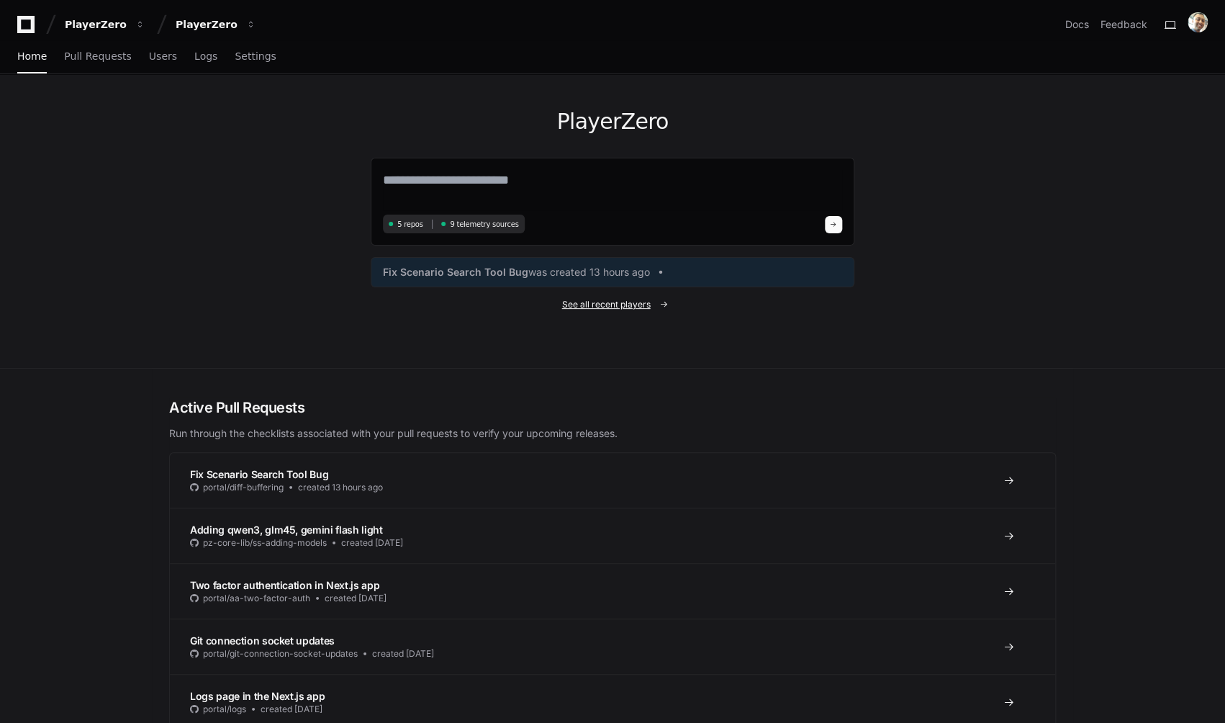
click at [618, 303] on span "See all recent players" at bounding box center [606, 305] width 89 height 12
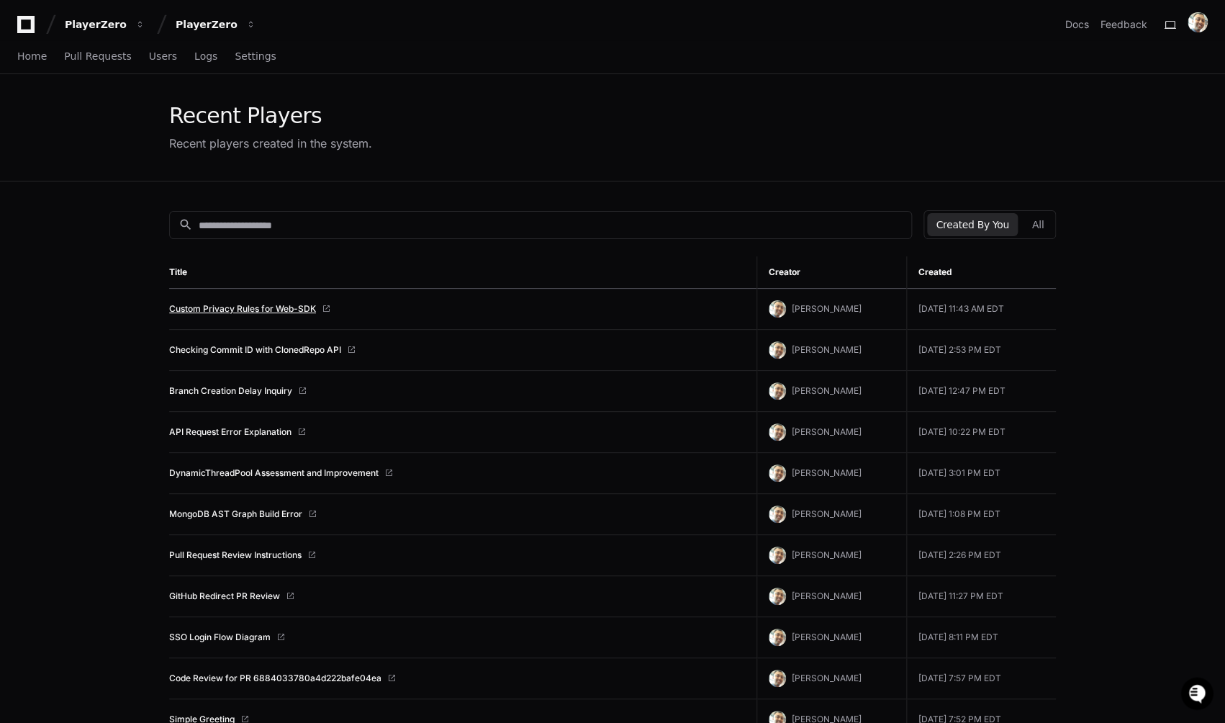
click at [307, 307] on link "Custom Privacy Rules for Web-SDK" at bounding box center [242, 309] width 147 height 12
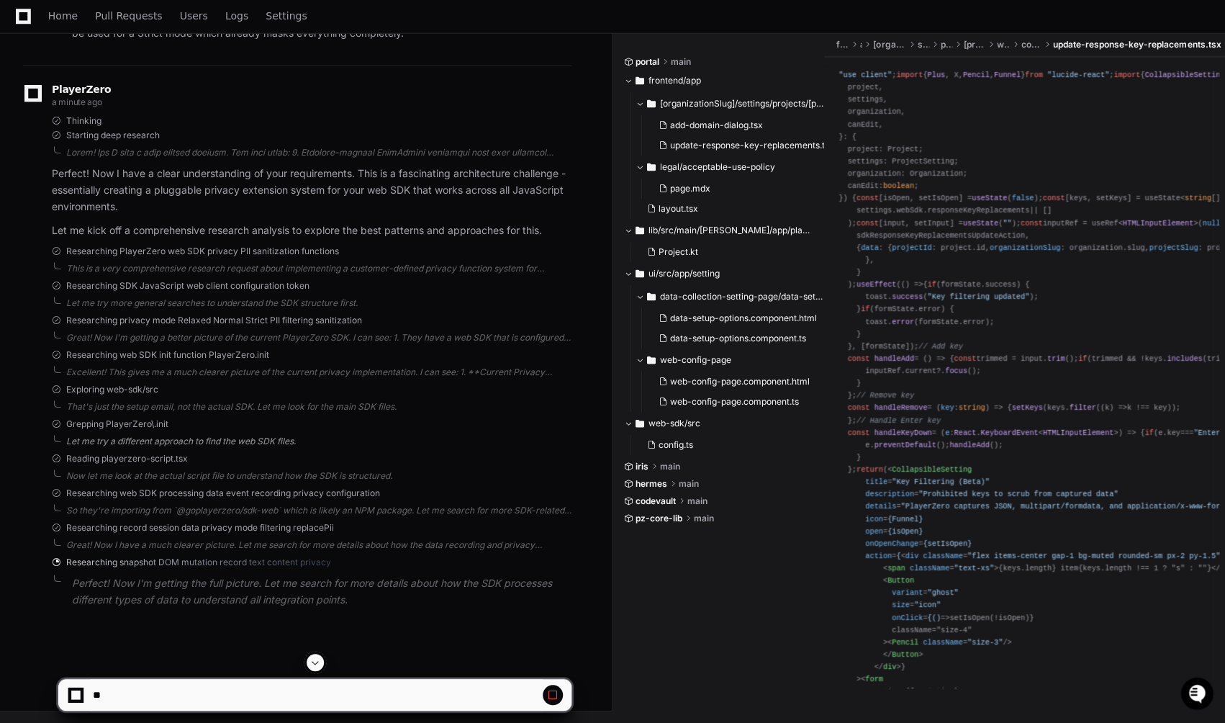
scroll to position [1799, 0]
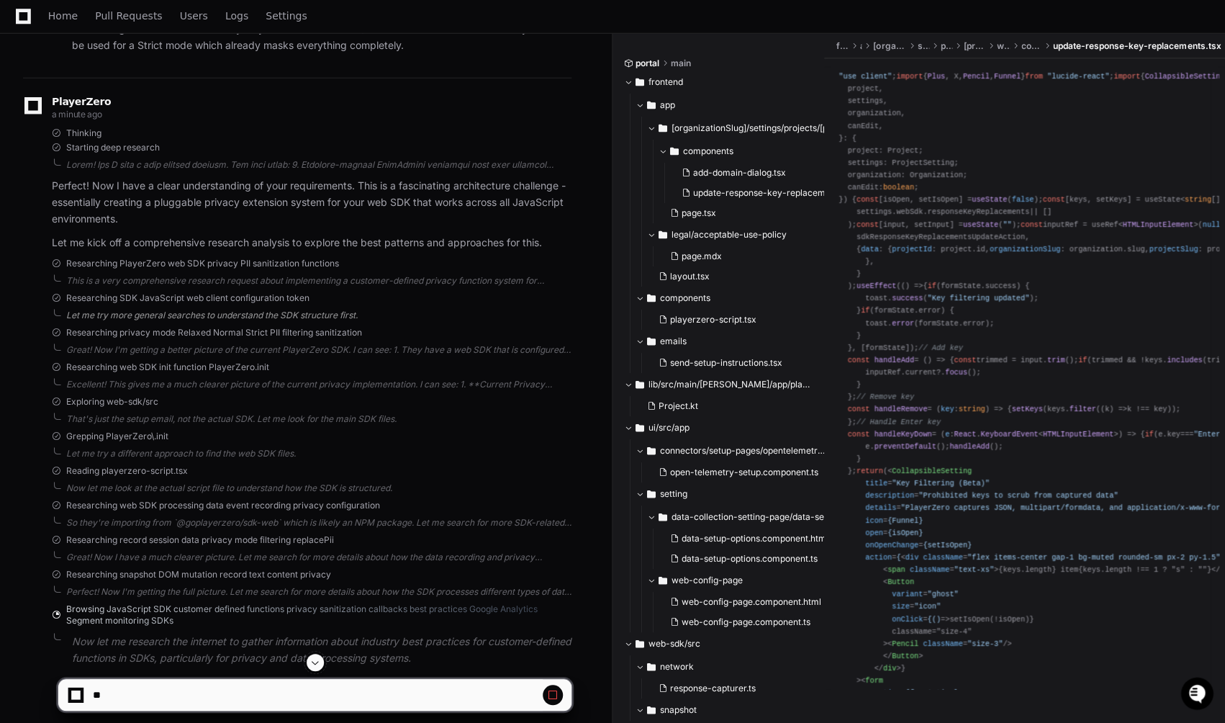
click at [174, 321] on div "Let me try more general searches to understand the SDK structure first." at bounding box center [318, 316] width 505 height 12
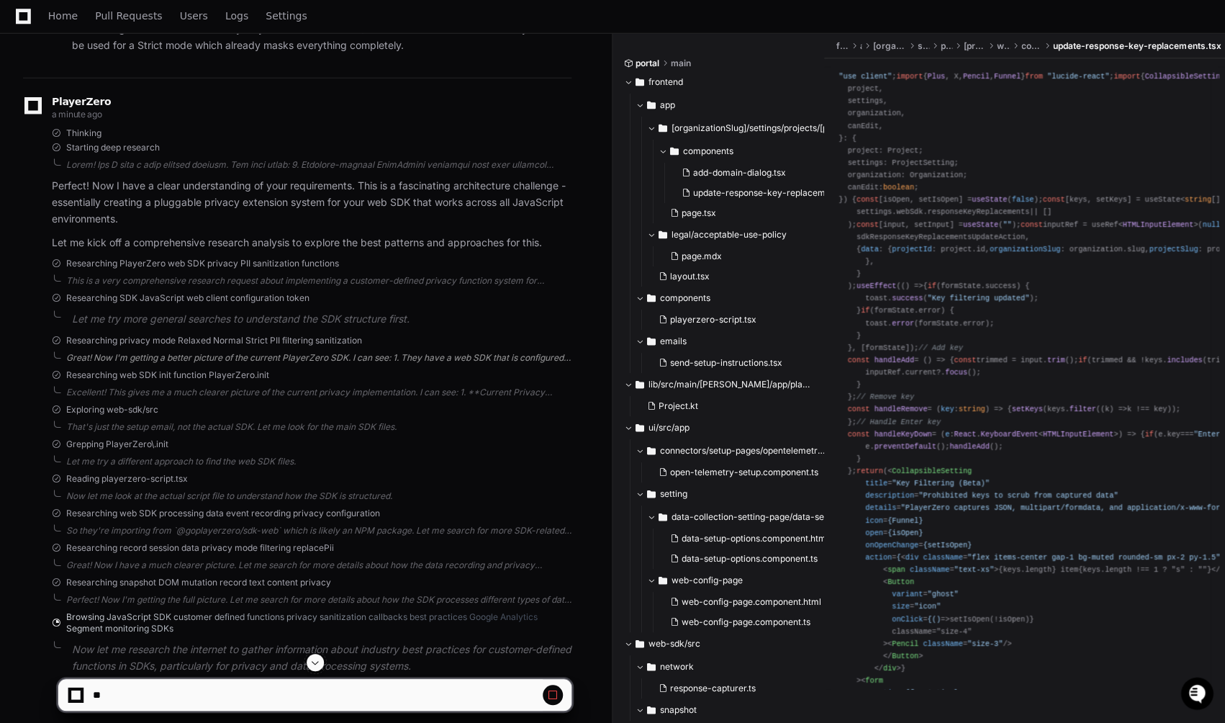
click at [202, 364] on div "Great! Now I'm getting a better picture of the current PlayerZero SDK. I can se…" at bounding box center [318, 358] width 505 height 12
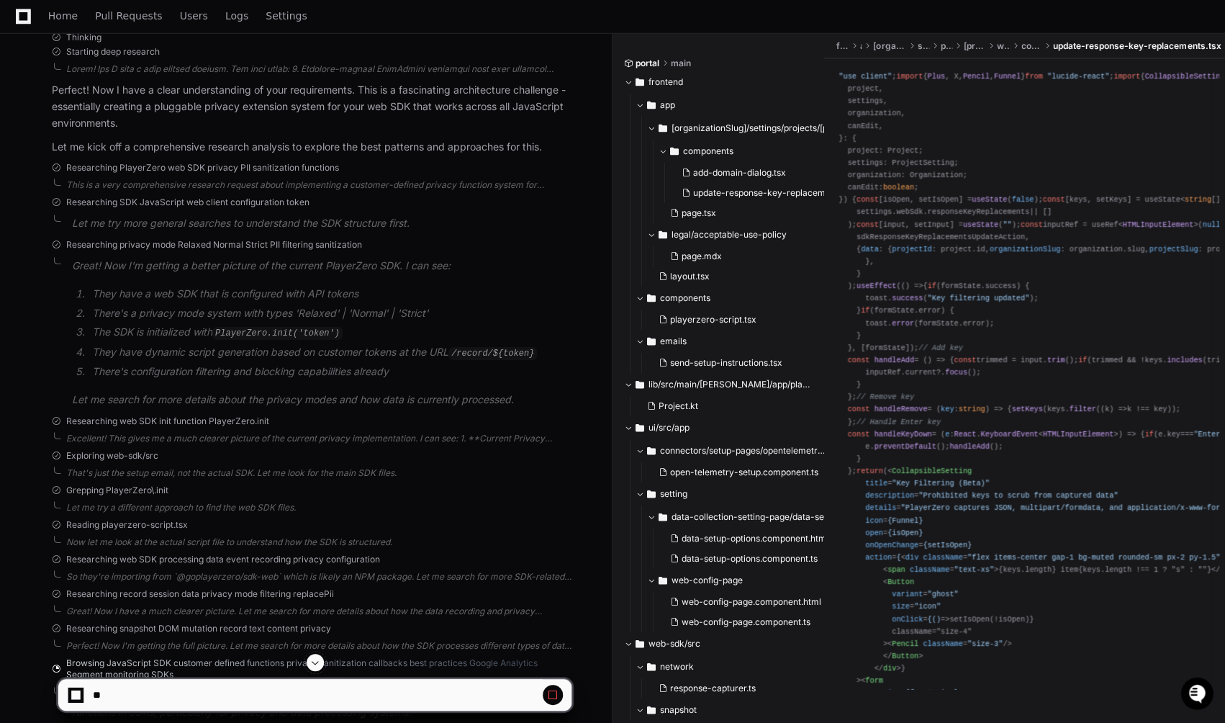
scroll to position [1896, 0]
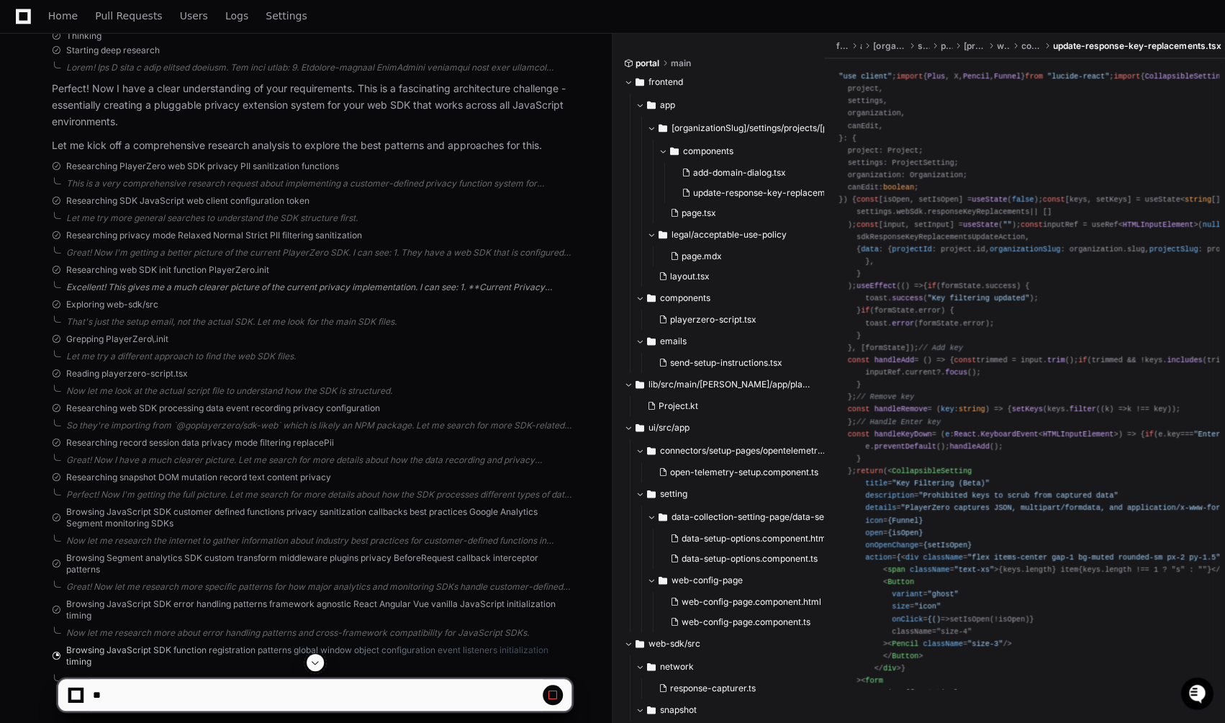
click at [166, 293] on div "Excellent! This gives me a much clearer picture of the current privacy implemen…" at bounding box center [318, 287] width 505 height 12
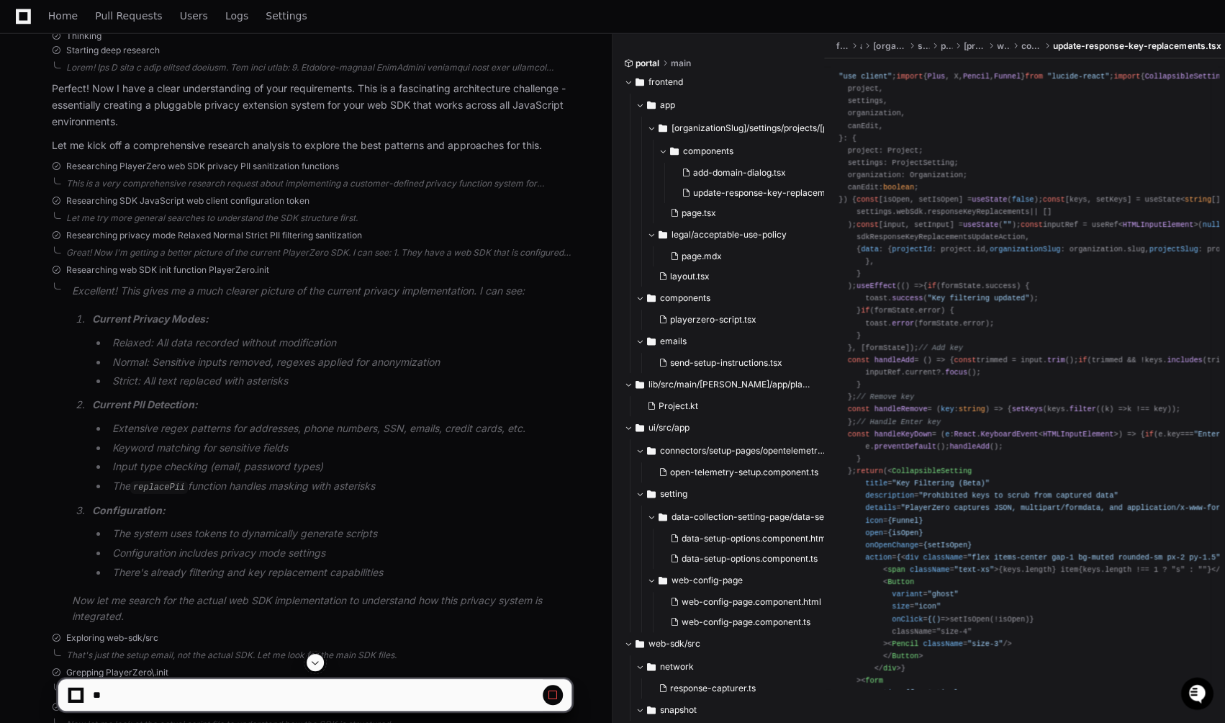
click at [178, 276] on span "Researching web SDK init function PlayerZero.init" at bounding box center [167, 270] width 203 height 12
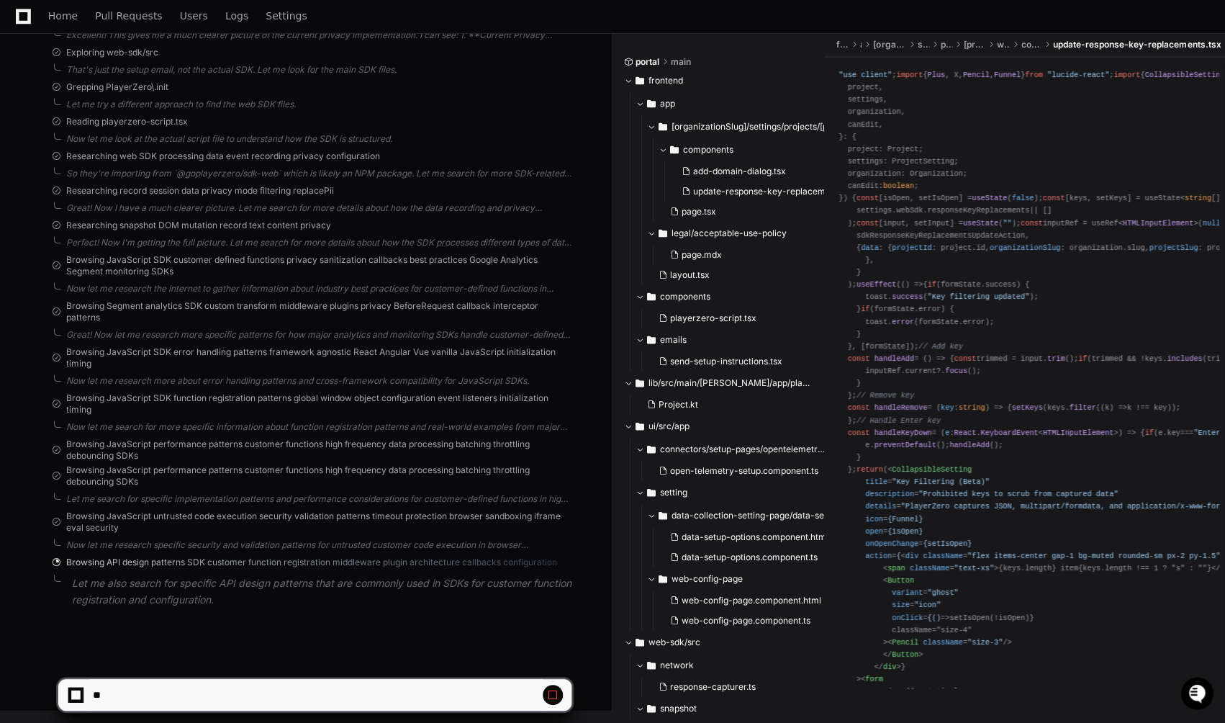
scroll to position [2183, 0]
click at [152, 546] on div "Now let me research specific security and validation patterns for untrusted cus…" at bounding box center [318, 545] width 505 height 12
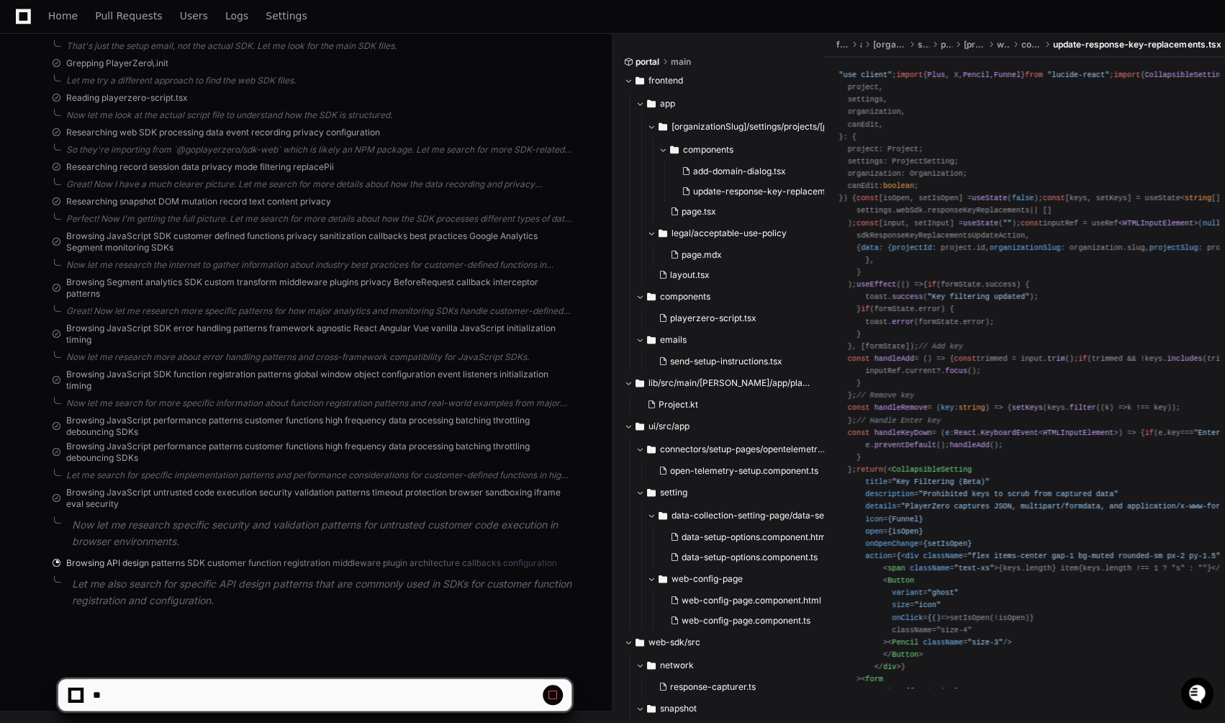
scroll to position [2207, 0]
click at [143, 474] on div "Let me search for specific implementation patterns and performance consideratio…" at bounding box center [318, 475] width 505 height 12
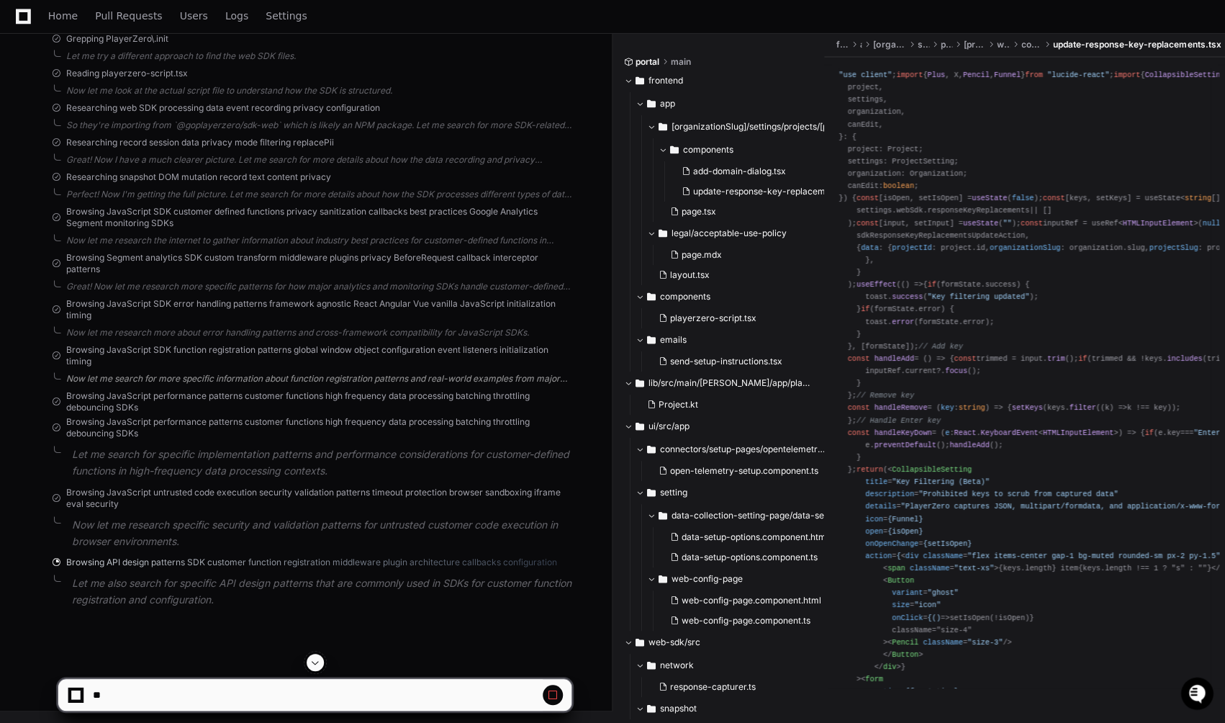
click at [131, 384] on div "Now let me search for more specific information about function registration pat…" at bounding box center [318, 379] width 505 height 12
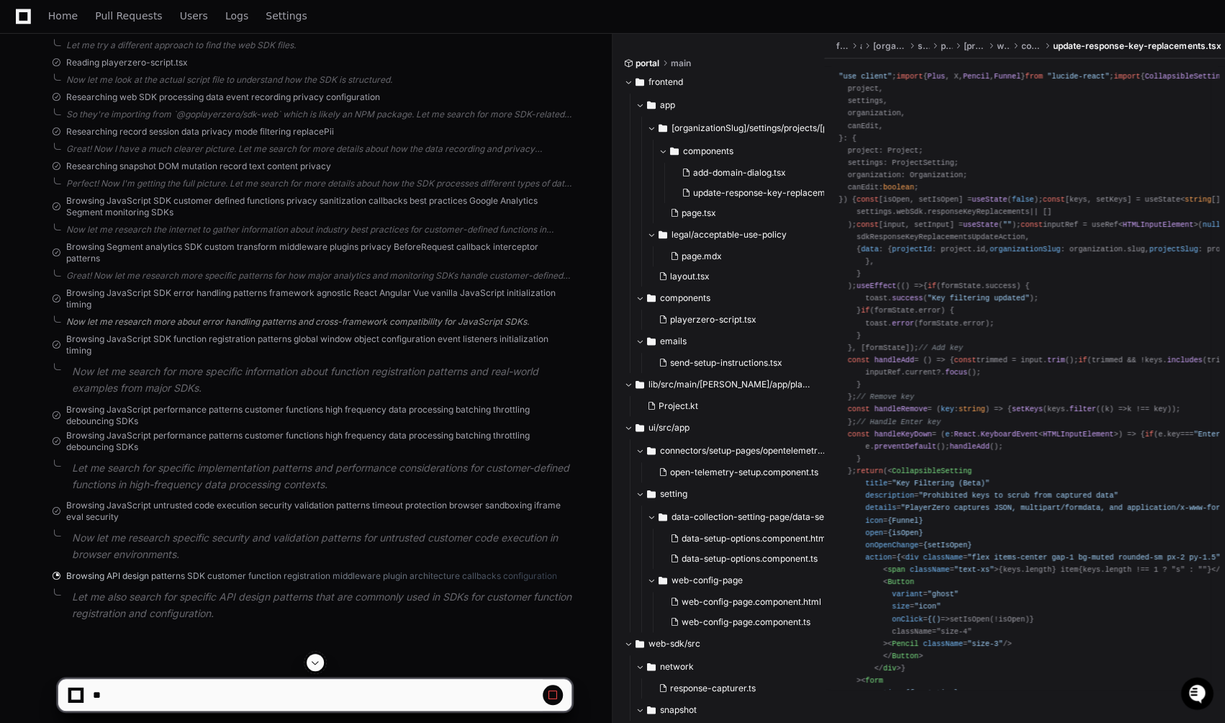
click at [119, 328] on div "Now let me research more about error handling patterns and cross-framework comp…" at bounding box center [318, 322] width 505 height 12
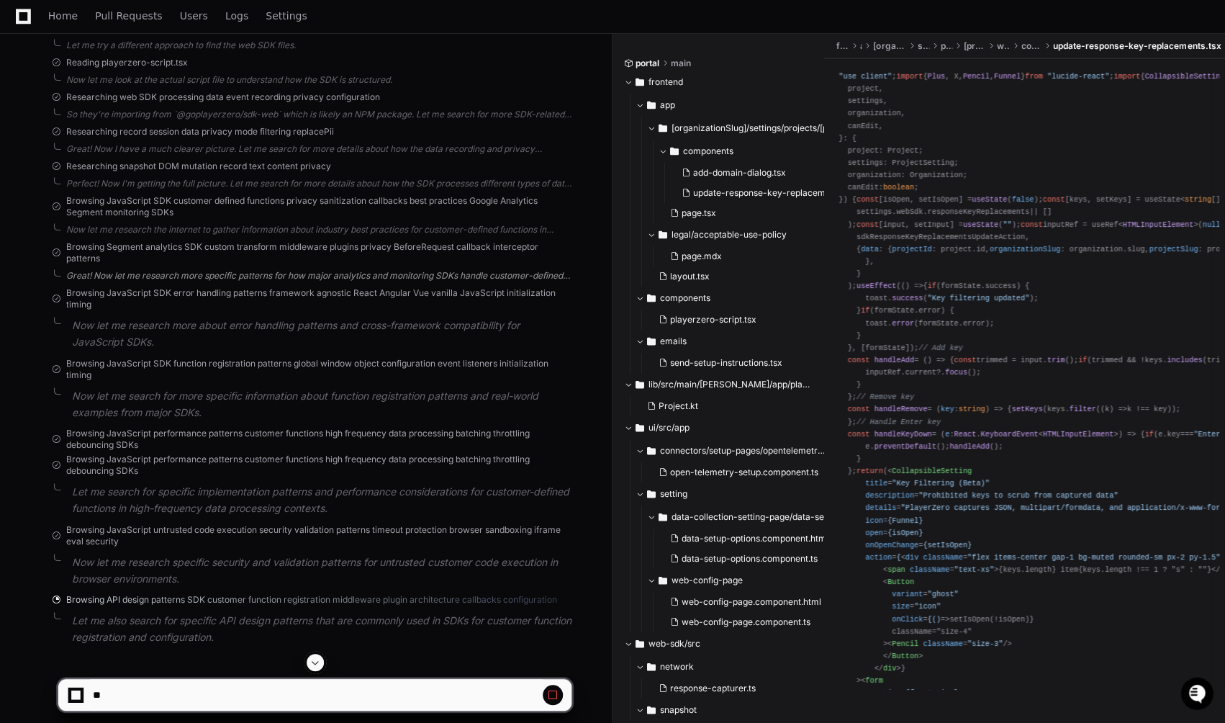
click at [109, 281] on div "Great! Now let me research more specific patterns for how major analytics and m…" at bounding box center [318, 276] width 505 height 12
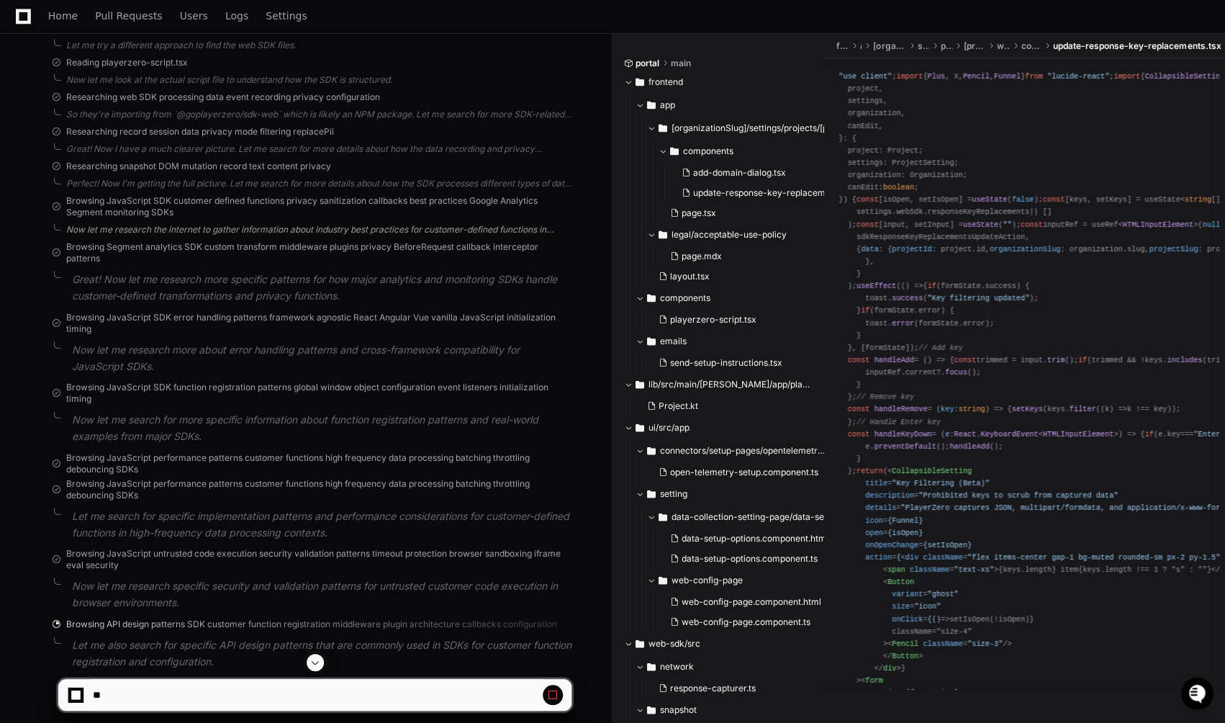
click at [121, 235] on div "Now let me research the internet to gather information about industry best prac…" at bounding box center [318, 230] width 505 height 12
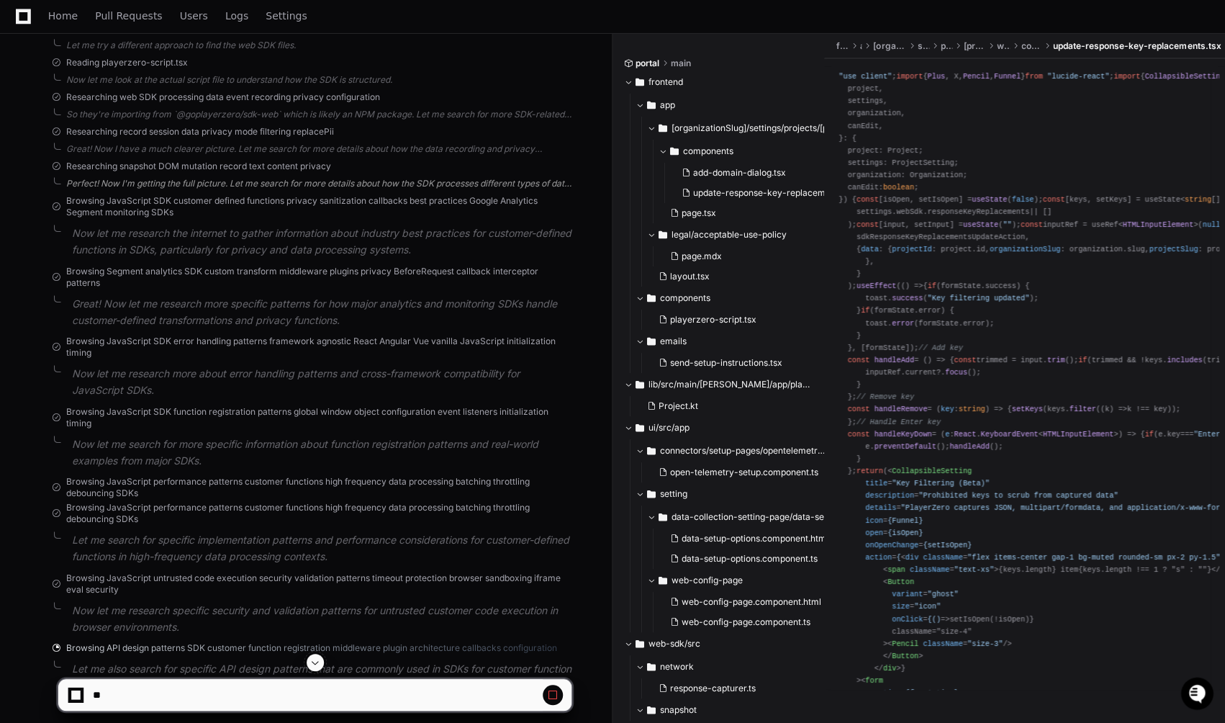
click at [134, 189] on div "Perfect! Now I'm getting the full picture. Let me search for more details about…" at bounding box center [318, 184] width 505 height 12
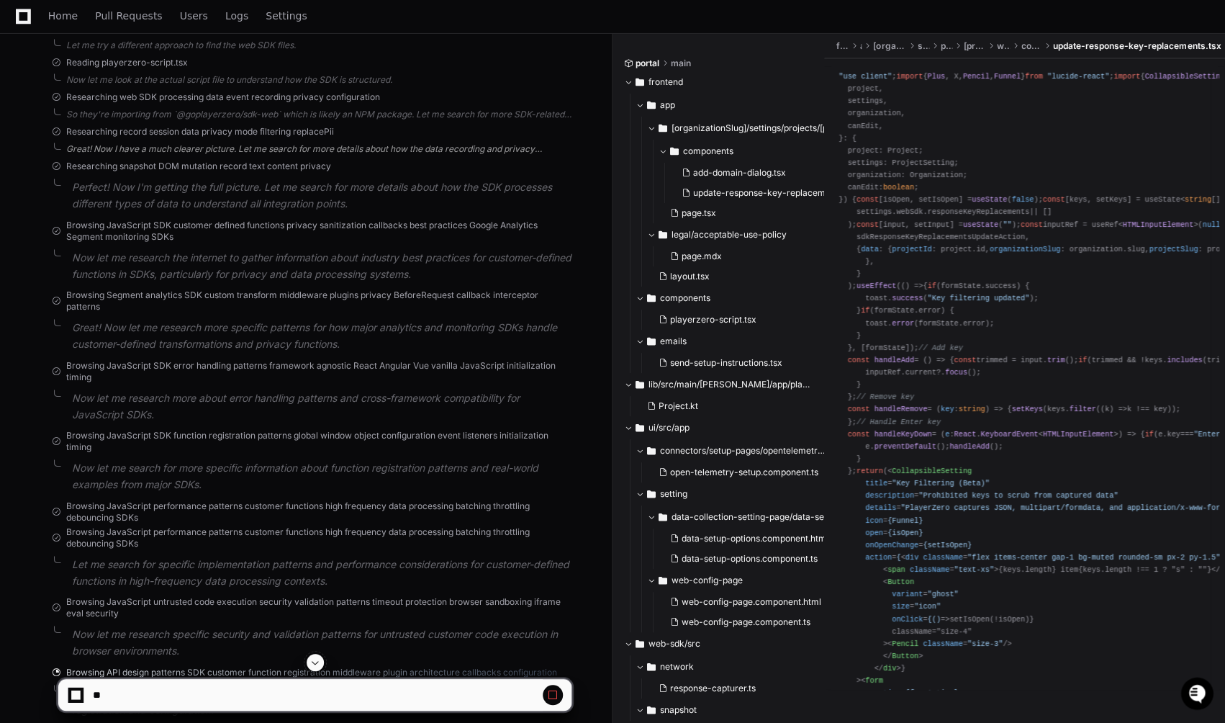
click at [165, 155] on div "Great! Now I have a much clearer picture. Let me search for more details about …" at bounding box center [318, 149] width 505 height 12
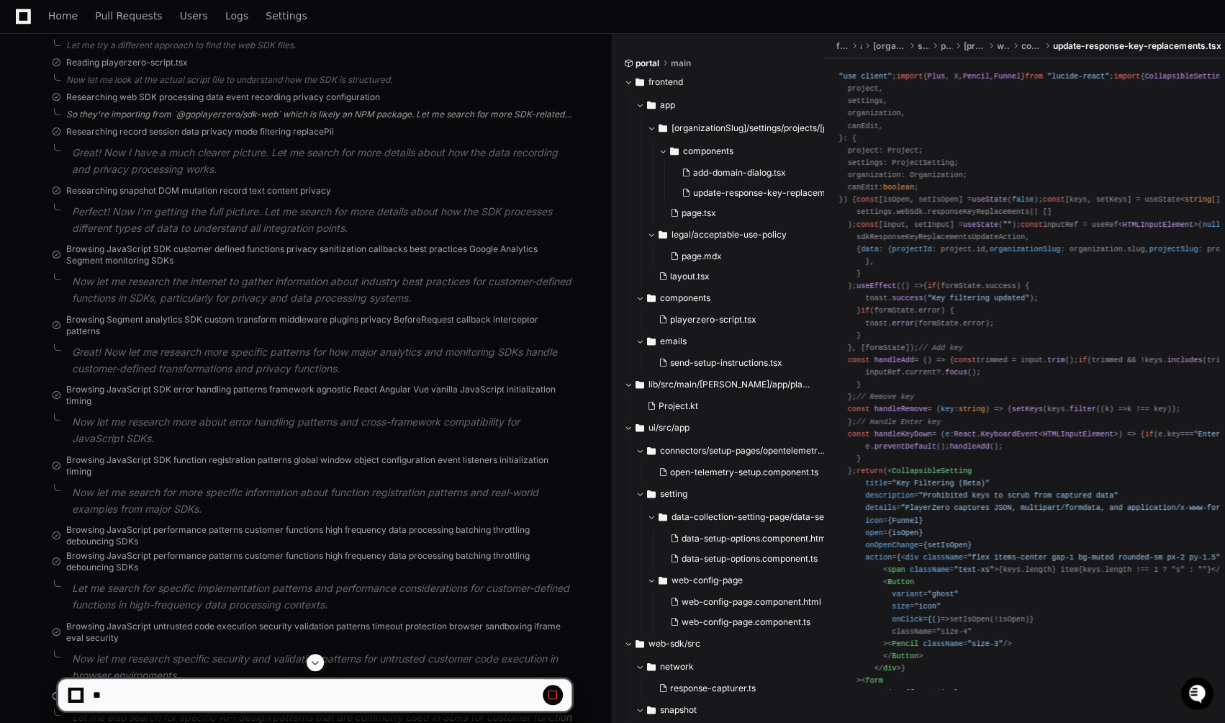
click at [143, 120] on div "So they're importing from `@goplayerzero/sdk-web` which is likely an NPM packag…" at bounding box center [318, 115] width 505 height 12
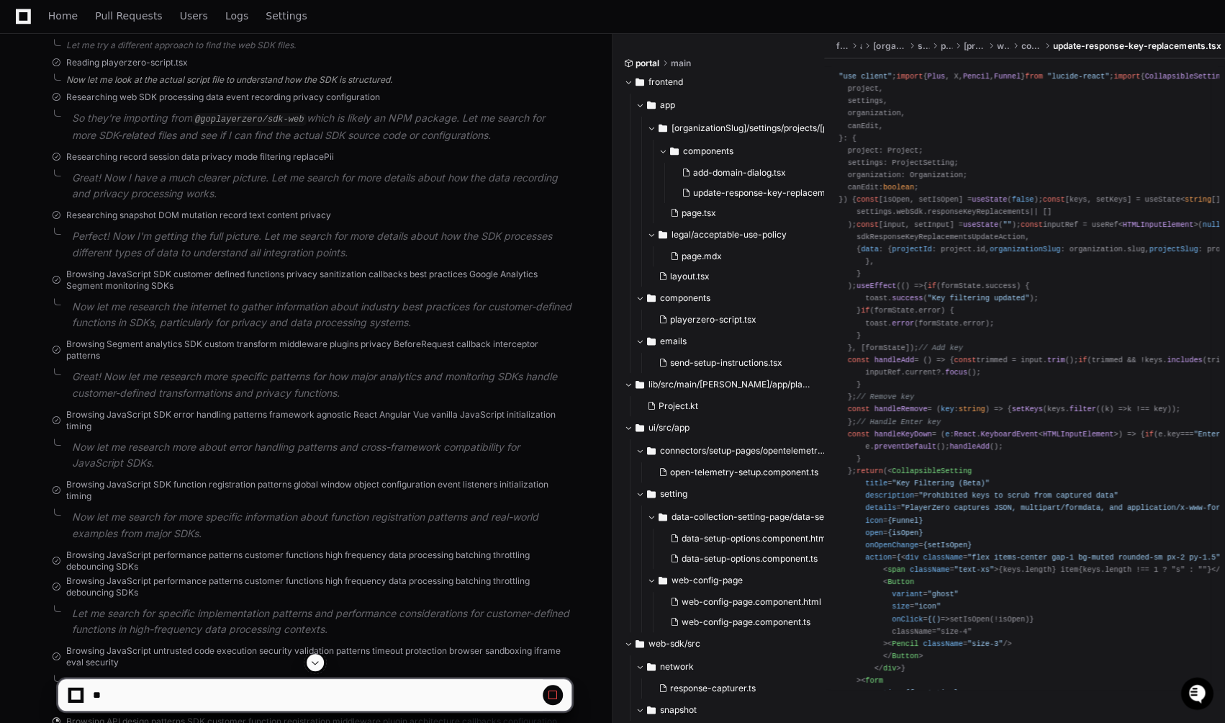
click at [123, 86] on div "Now let me look at the actual script file to understand how the SDK is structur…" at bounding box center [318, 80] width 505 height 12
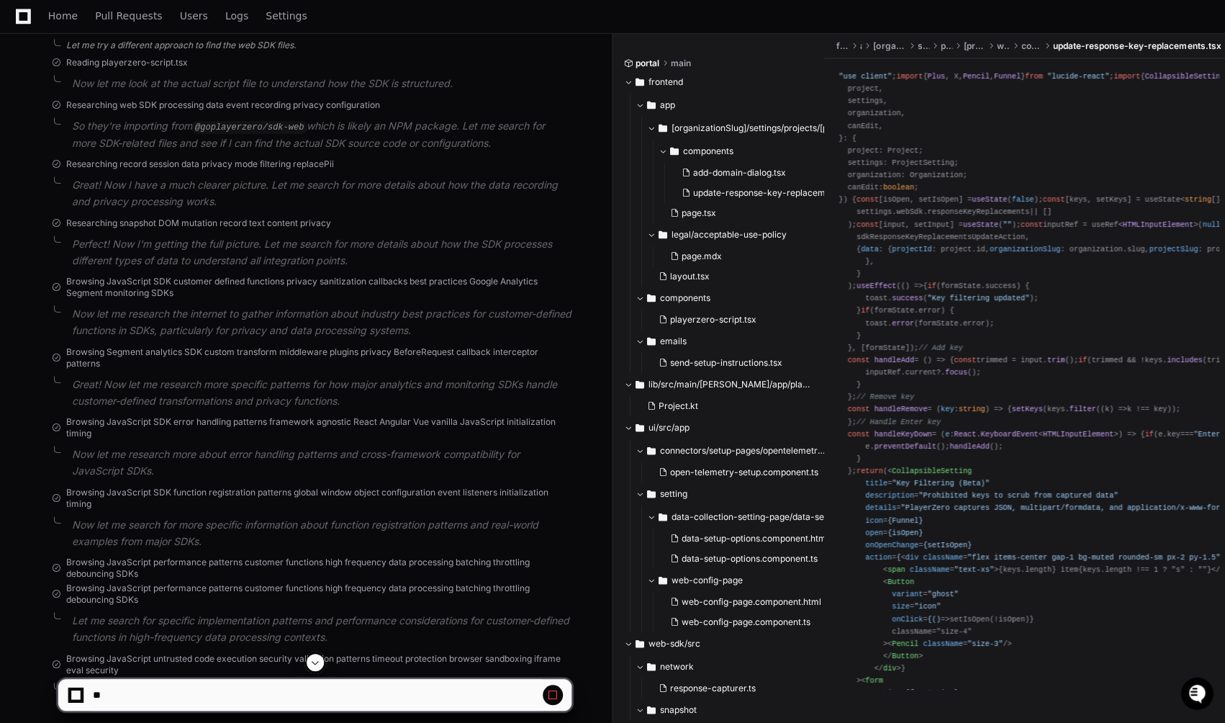
click at [117, 51] on div "Let me try a different approach to find the web SDK files." at bounding box center [318, 46] width 505 height 12
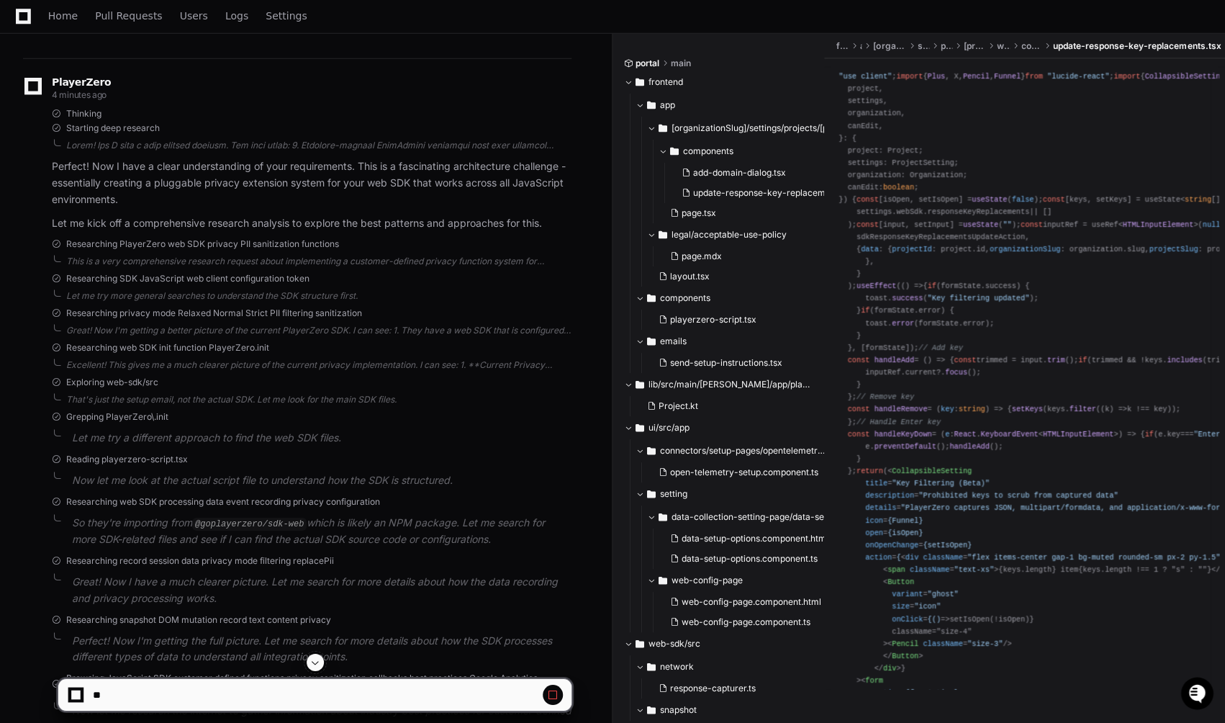
scroll to position [1819, 0]
click at [131, 441] on div "PlayerZero 4 minutes ago Thinking Starting deep research Perfect! Now I have a …" at bounding box center [297, 626] width 549 height 1137
click at [131, 405] on div "That's just the setup email, not the actual SDK. Let me look for the main SDK f…" at bounding box center [318, 400] width 505 height 12
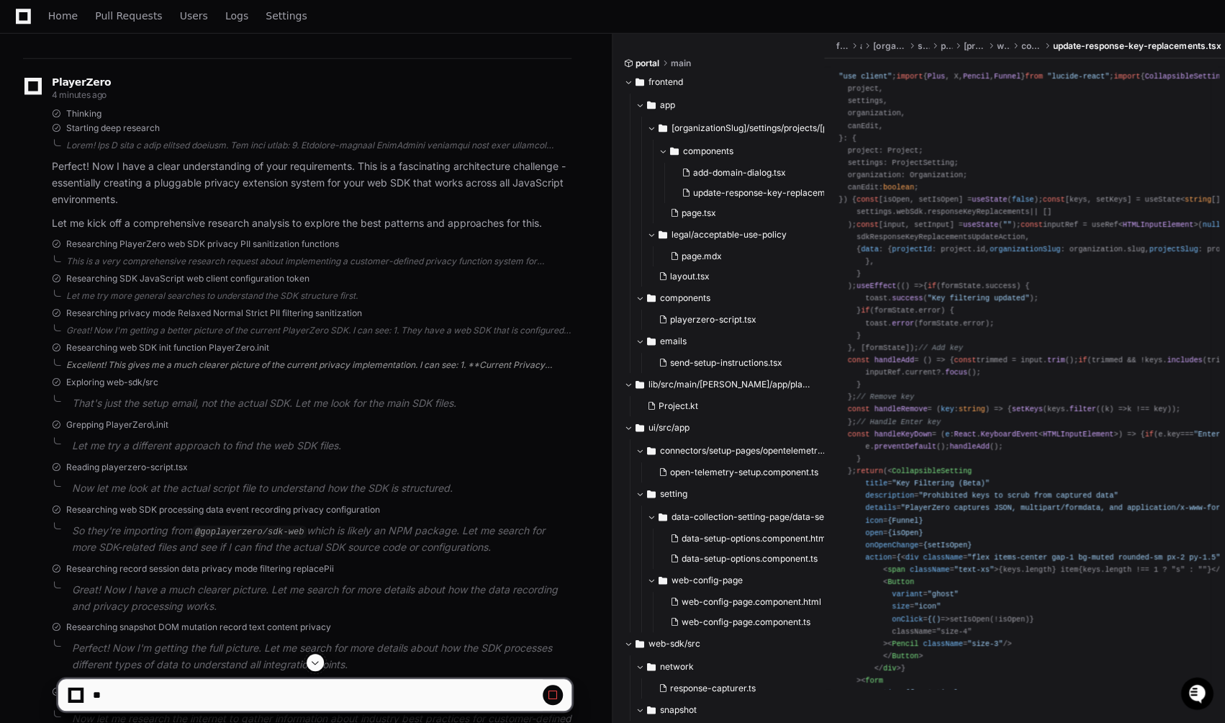
click at [156, 371] on div "Excellent! This gives me a much clearer picture of the current privacy implemen…" at bounding box center [318, 365] width 505 height 12
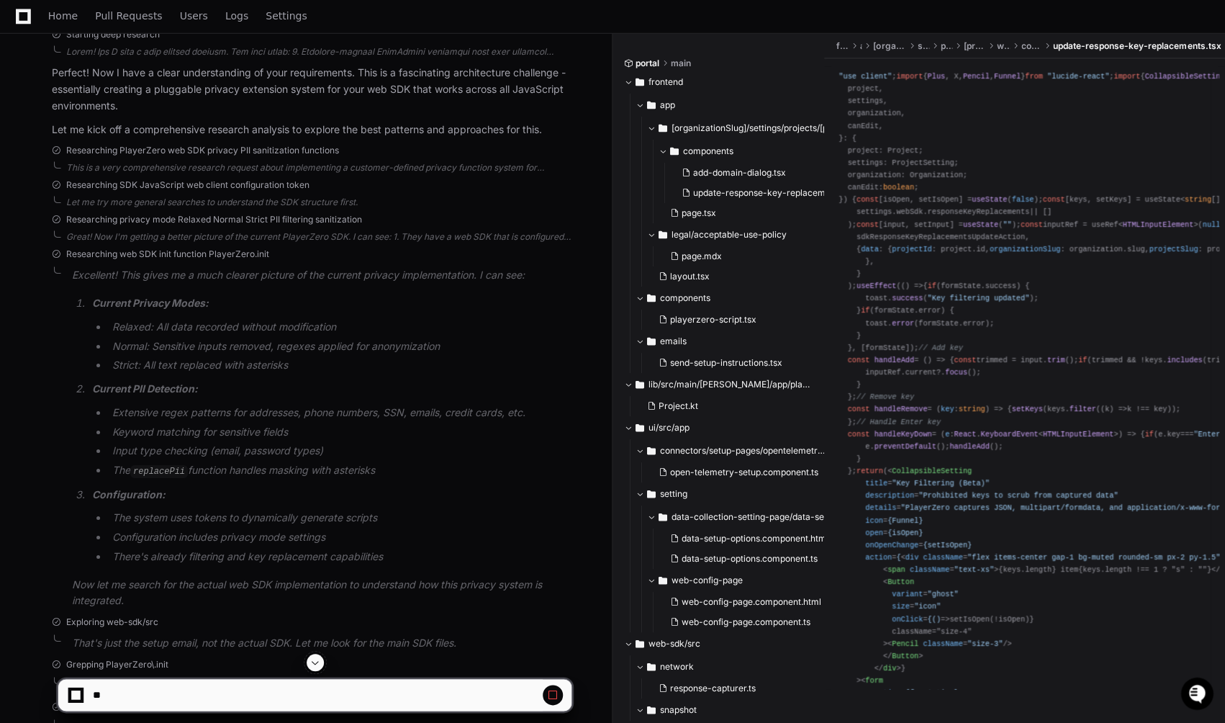
scroll to position [1916, 0]
click at [204, 239] on div "Great! Now I'm getting a better picture of the current PlayerZero SDK. I can se…" at bounding box center [318, 233] width 505 height 12
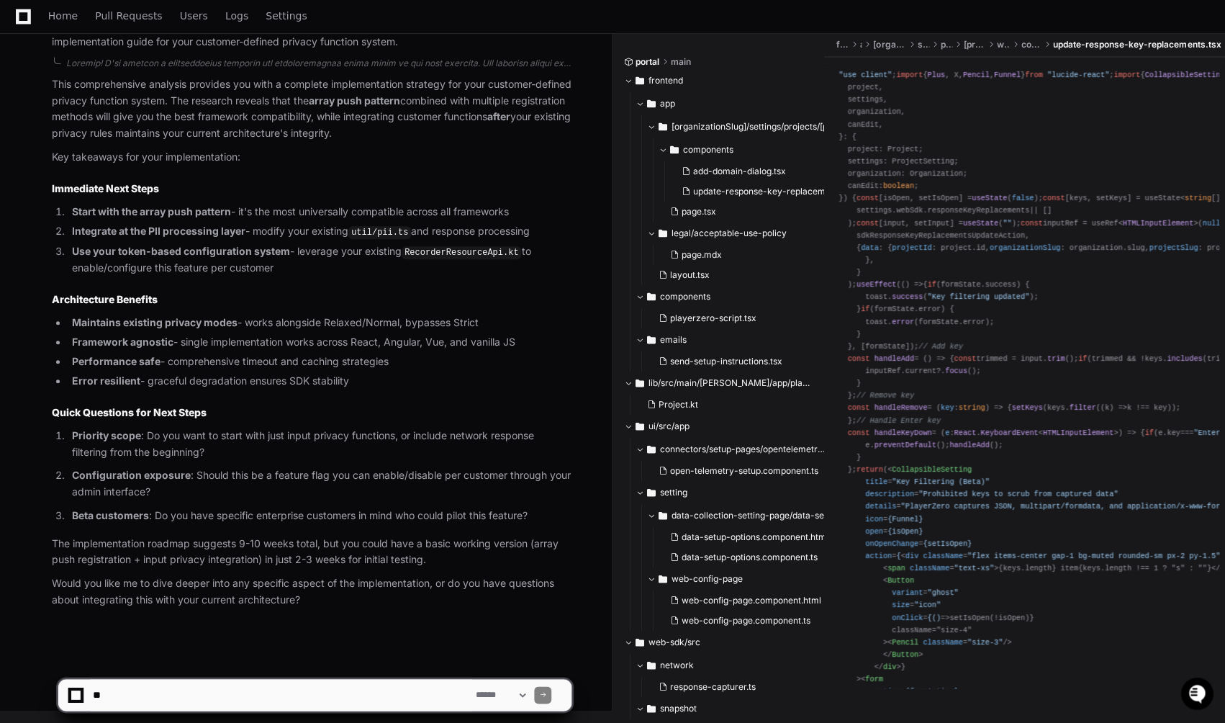
scroll to position [2810, 0]
